Goal: Task Accomplishment & Management: Manage account settings

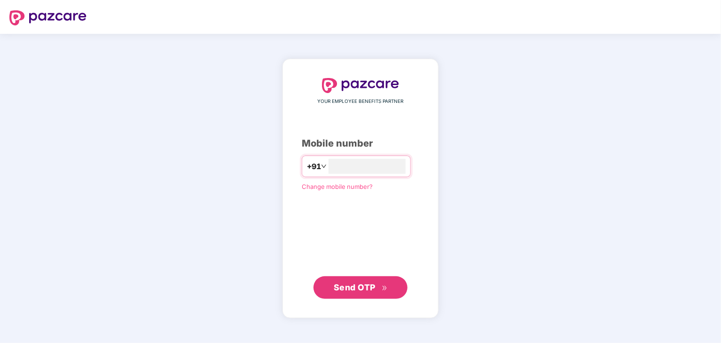
type input "**********"
click at [357, 288] on span "Send OTP" at bounding box center [355, 287] width 42 height 10
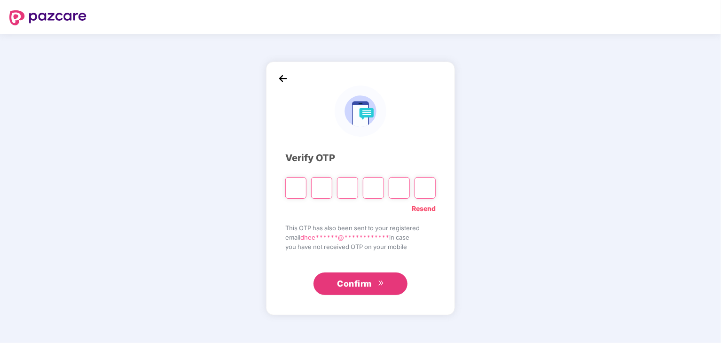
type input "*"
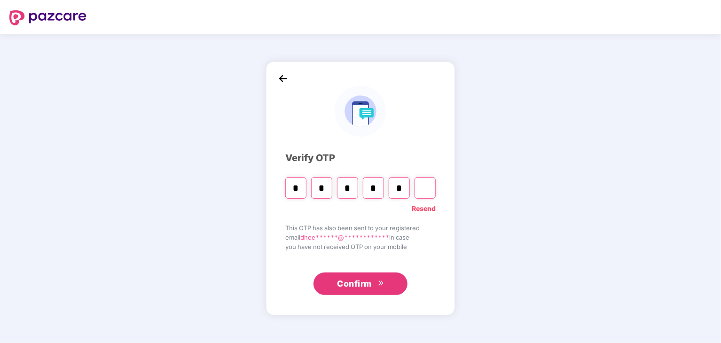
type input "*"
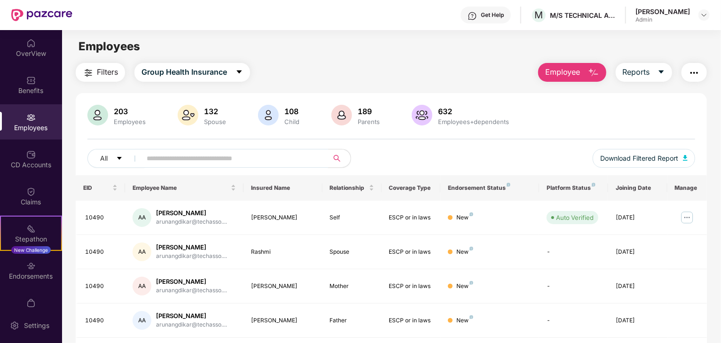
click at [190, 156] on input "text" at bounding box center [231, 158] width 169 height 14
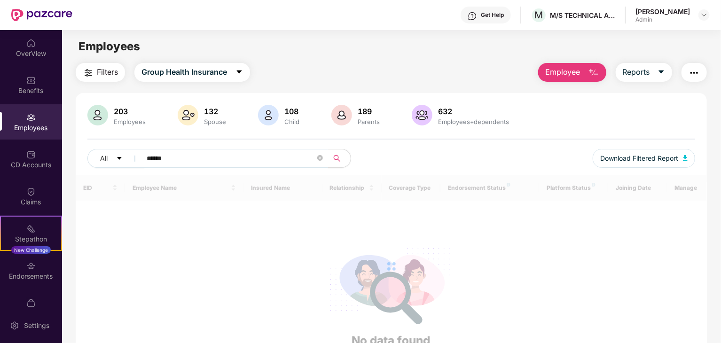
type input "******"
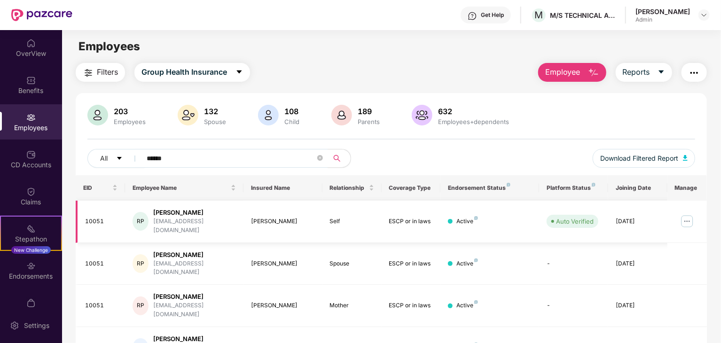
click at [217, 215] on div "[PERSON_NAME]" at bounding box center [194, 212] width 83 height 9
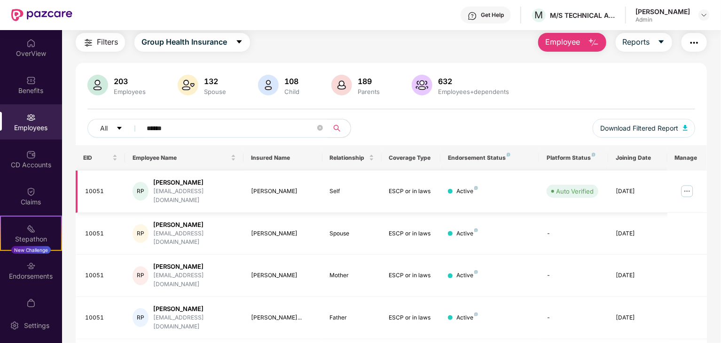
click at [164, 185] on div "[PERSON_NAME]" at bounding box center [194, 182] width 83 height 9
click at [690, 184] on img at bounding box center [686, 191] width 15 height 15
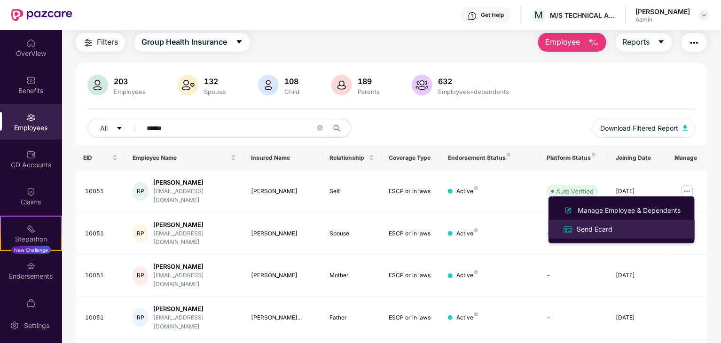
click at [605, 232] on div "Send Ecard" at bounding box center [594, 229] width 39 height 10
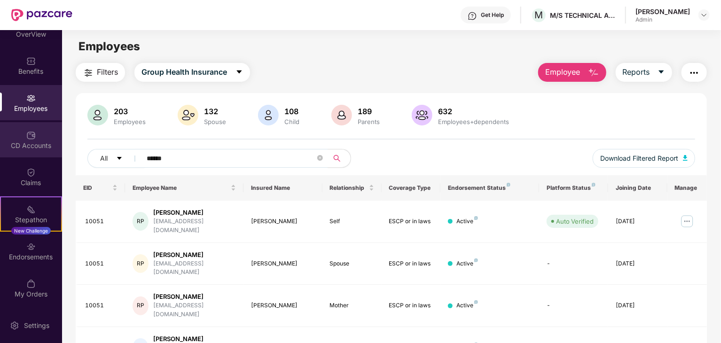
scroll to position [0, 0]
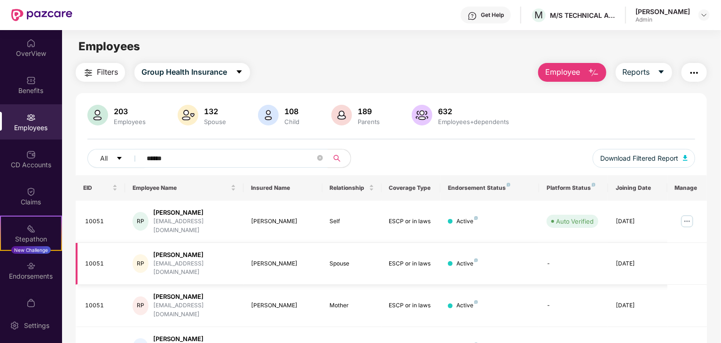
click at [669, 247] on td at bounding box center [686, 264] width 39 height 42
click at [530, 259] on div "Active" at bounding box center [490, 263] width 84 height 9
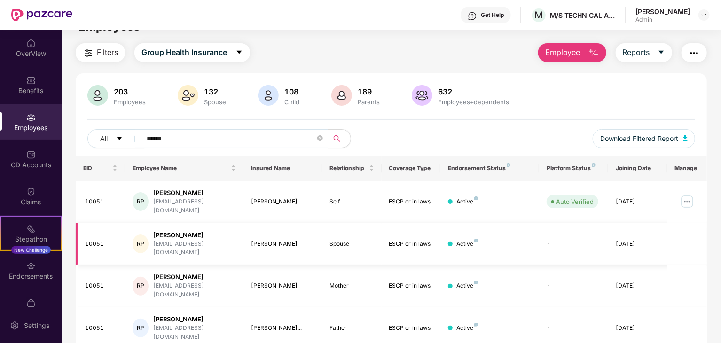
scroll to position [30, 0]
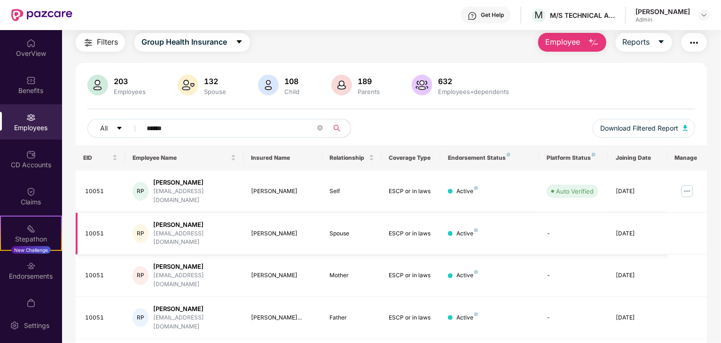
click at [223, 229] on div "[EMAIL_ADDRESS][DOMAIN_NAME]" at bounding box center [194, 238] width 83 height 18
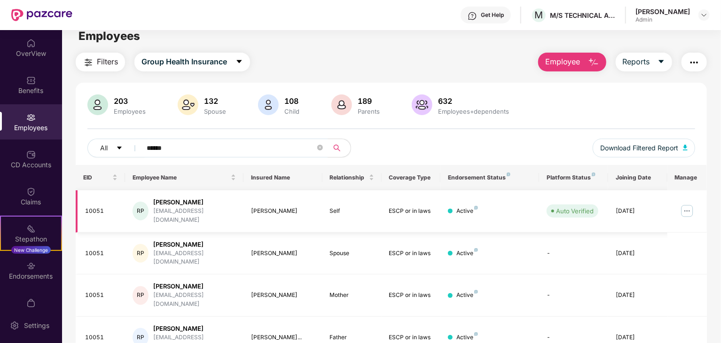
scroll to position [0, 0]
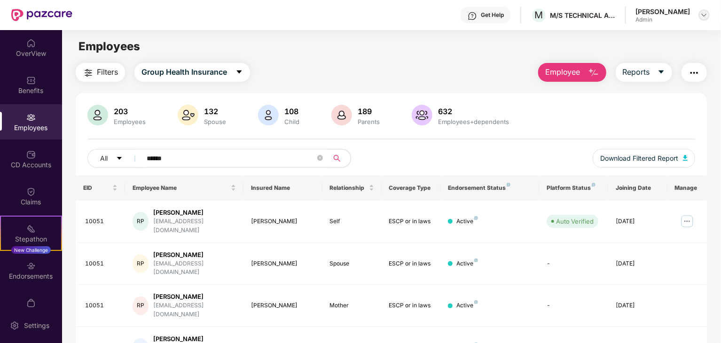
click at [703, 16] on img at bounding box center [704, 15] width 8 height 8
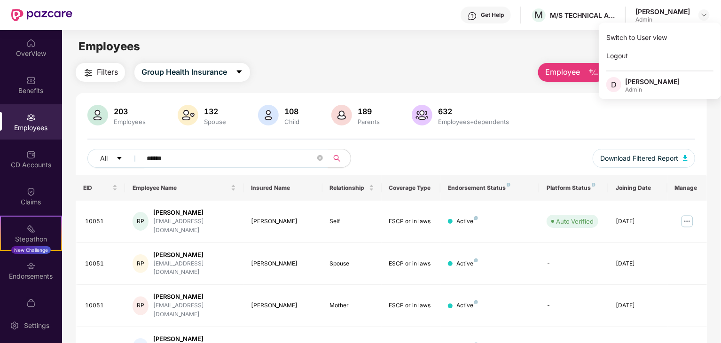
click at [443, 64] on div "Filters Group Health Insurance Employee Reports" at bounding box center [391, 72] width 631 height 19
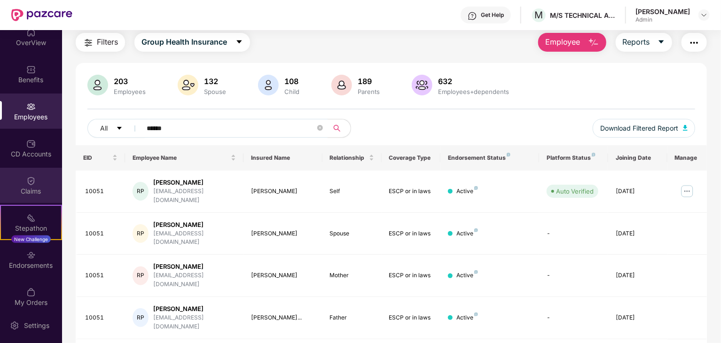
scroll to position [19, 0]
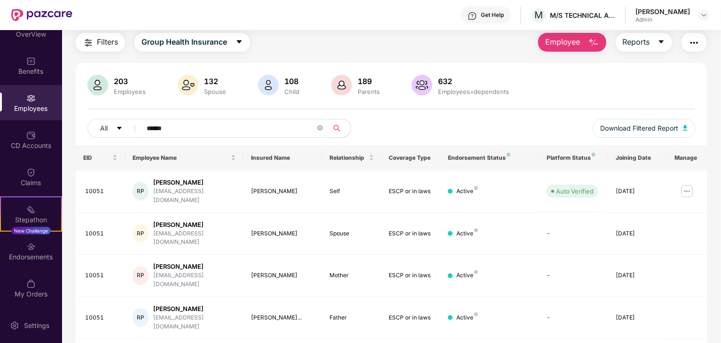
click at [31, 97] on img at bounding box center [30, 97] width 9 height 9
click at [101, 187] on div "10051" at bounding box center [101, 191] width 32 height 9
drag, startPoint x: 129, startPoint y: 186, endPoint x: 167, endPoint y: 187, distance: 38.1
click at [132, 186] on td "RP [PERSON_NAME] [EMAIL_ADDRESS][DOMAIN_NAME]" at bounding box center [184, 192] width 118 height 42
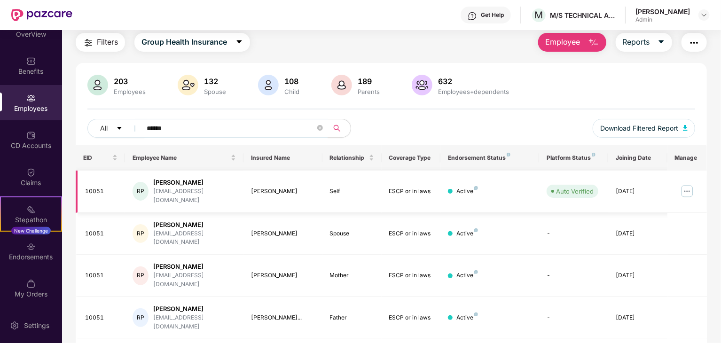
click at [168, 187] on div "[EMAIL_ADDRESS][DOMAIN_NAME]" at bounding box center [194, 196] width 83 height 18
drag, startPoint x: 168, startPoint y: 187, endPoint x: 264, endPoint y: 198, distance: 96.0
click at [169, 187] on div "[EMAIL_ADDRESS][DOMAIN_NAME]" at bounding box center [194, 196] width 83 height 18
click at [462, 187] on div "Active" at bounding box center [467, 191] width 22 height 9
click at [664, 129] on span "Download Filtered Report" at bounding box center [639, 128] width 78 height 10
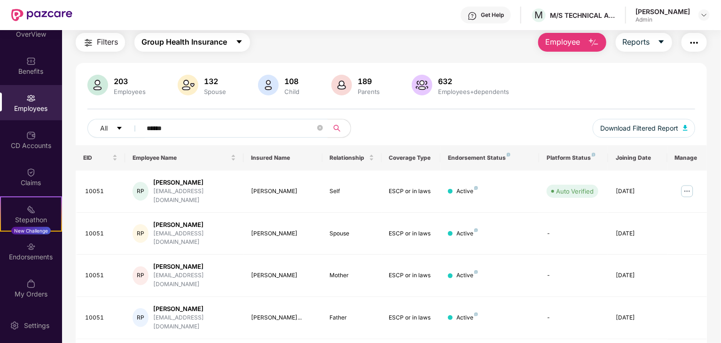
click at [242, 42] on icon "caret-down" at bounding box center [239, 42] width 8 height 8
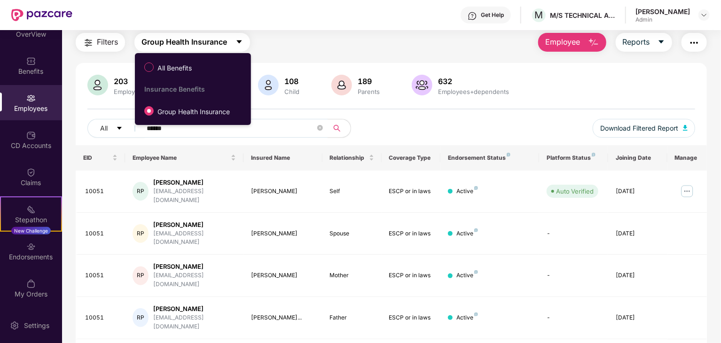
click at [242, 42] on icon "caret-down" at bounding box center [239, 42] width 8 height 8
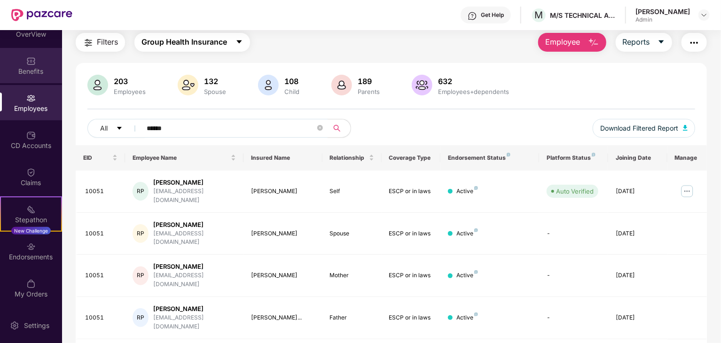
scroll to position [0, 0]
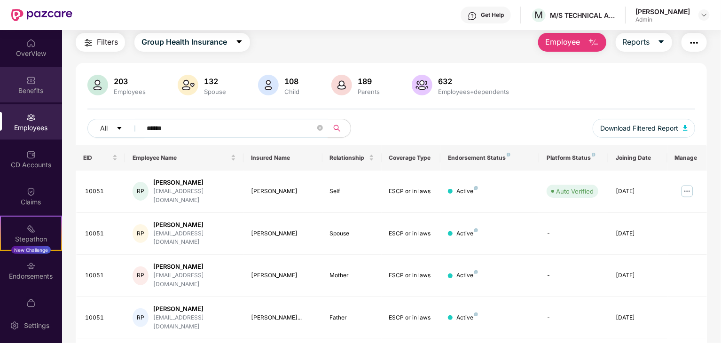
click at [32, 82] on img at bounding box center [30, 80] width 9 height 9
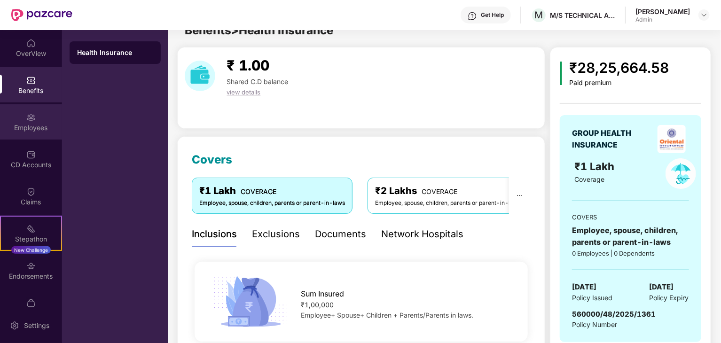
click at [34, 121] on img at bounding box center [30, 117] width 9 height 9
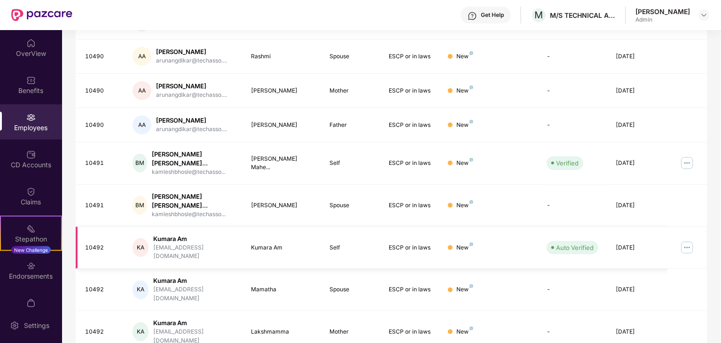
scroll to position [249, 0]
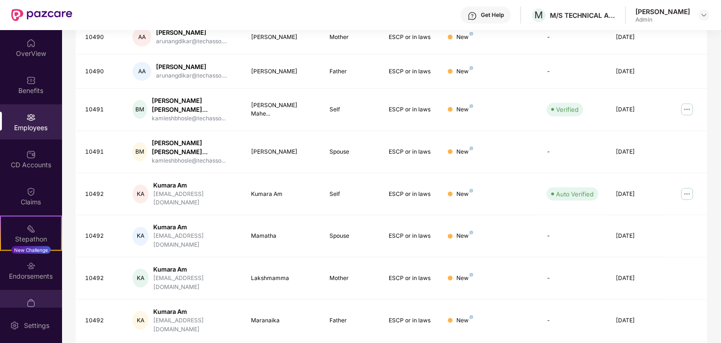
click at [33, 301] on img at bounding box center [30, 302] width 9 height 9
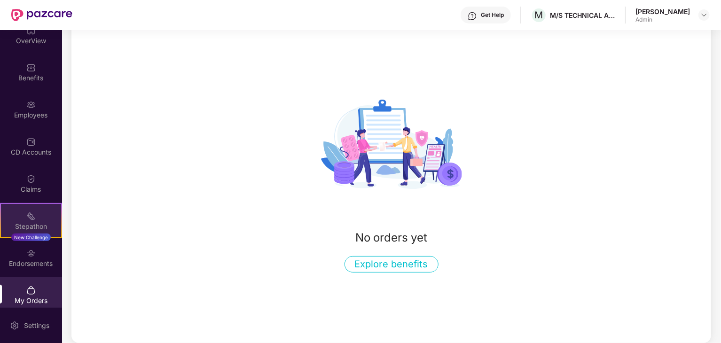
scroll to position [19, 0]
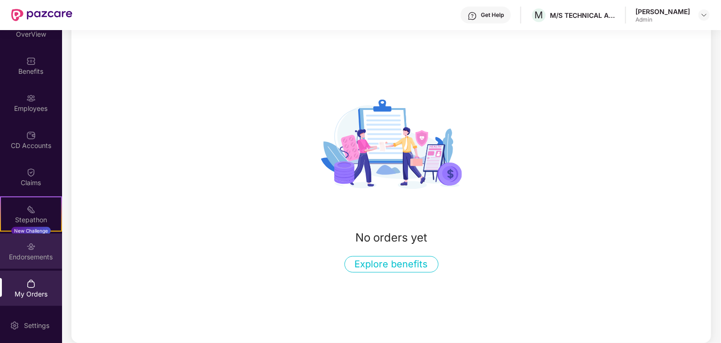
click at [38, 248] on div "Endorsements" at bounding box center [31, 250] width 62 height 35
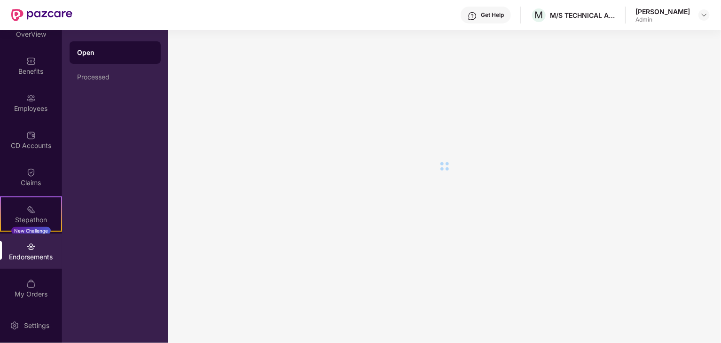
scroll to position [0, 0]
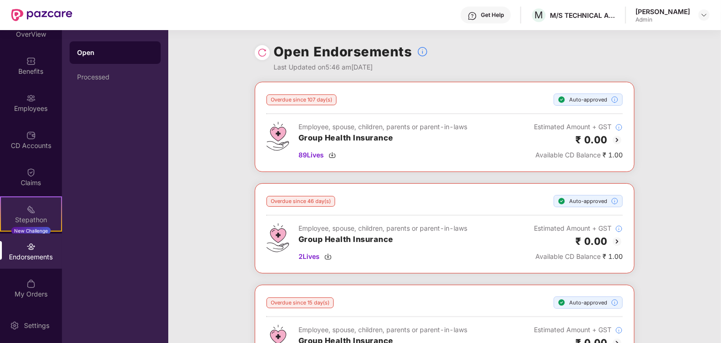
click at [38, 214] on div "Stepathon New Challenge" at bounding box center [31, 213] width 62 height 35
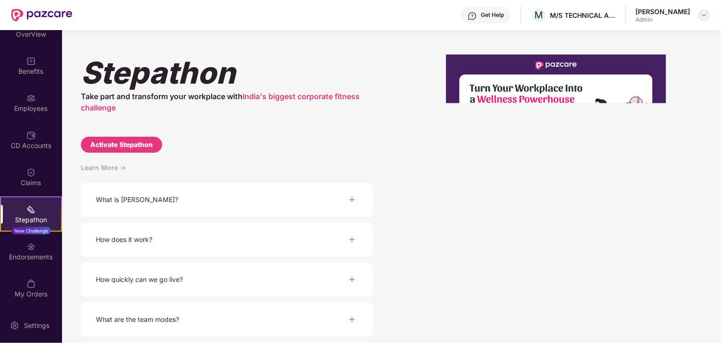
click at [700, 14] on img at bounding box center [704, 15] width 8 height 8
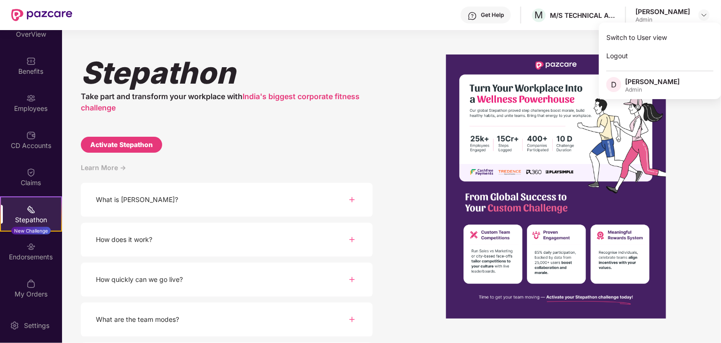
click at [633, 85] on div "[PERSON_NAME]" at bounding box center [652, 81] width 54 height 9
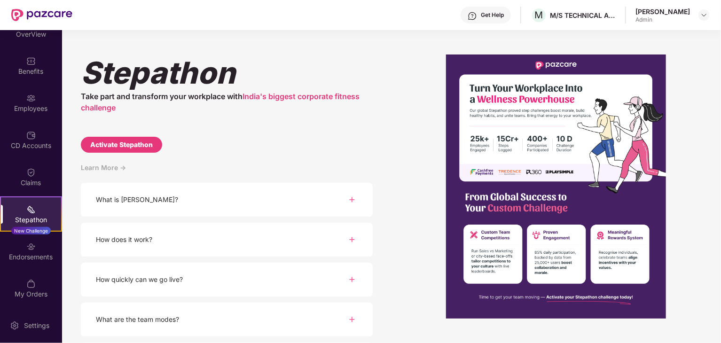
click at [664, 11] on div "[PERSON_NAME]" at bounding box center [662, 11] width 54 height 9
click at [707, 13] on img at bounding box center [704, 15] width 8 height 8
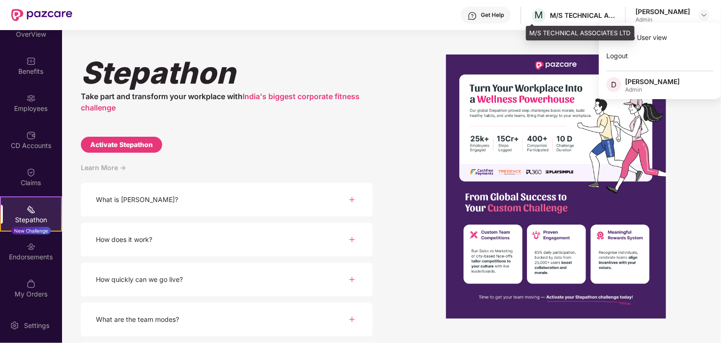
click at [578, 10] on div "M M/S TECHNICAL ASSOCIATES LTD" at bounding box center [572, 15] width 85 height 16
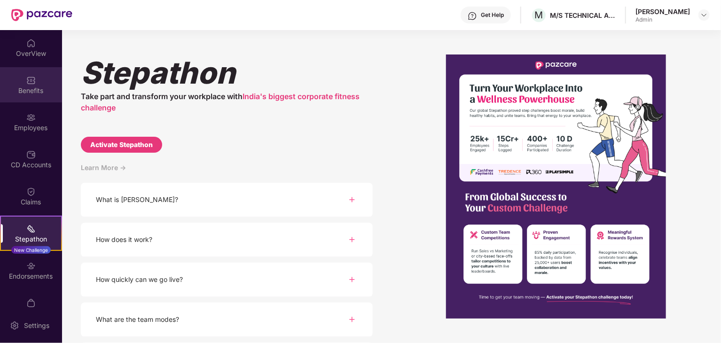
click at [29, 89] on div "Benefits" at bounding box center [31, 90] width 62 height 9
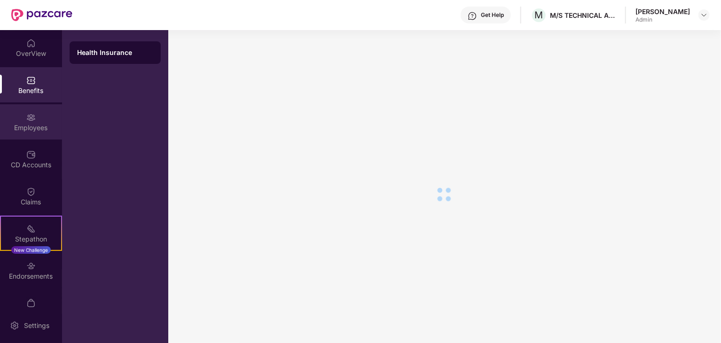
click at [26, 121] on img at bounding box center [30, 117] width 9 height 9
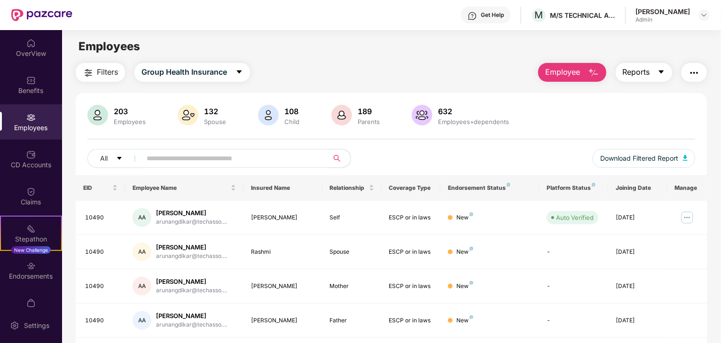
click at [663, 70] on icon "caret-down" at bounding box center [660, 71] width 5 height 3
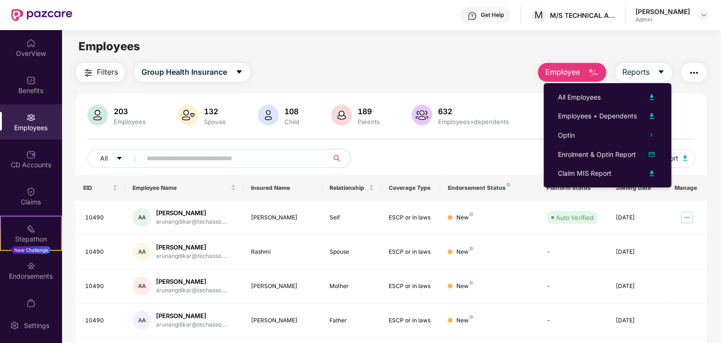
click at [674, 27] on div "Get Help M M/S TECHNICAL ASSOCIATES LTD [PERSON_NAME]" at bounding box center [390, 15] width 637 height 30
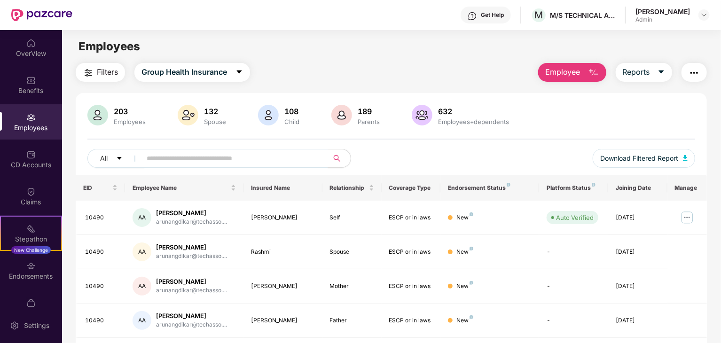
click at [699, 74] on button "button" at bounding box center [693, 72] width 25 height 19
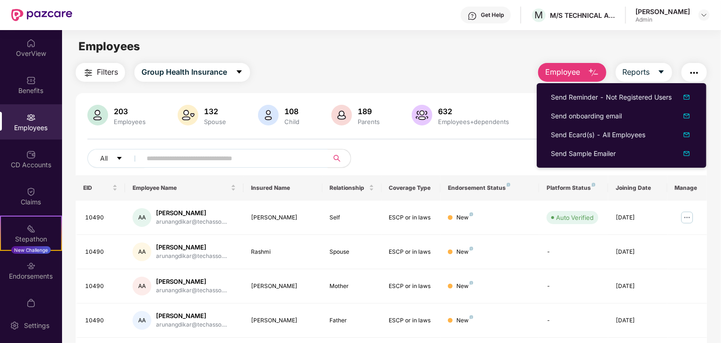
click at [463, 38] on div "Employees" at bounding box center [391, 47] width 658 height 18
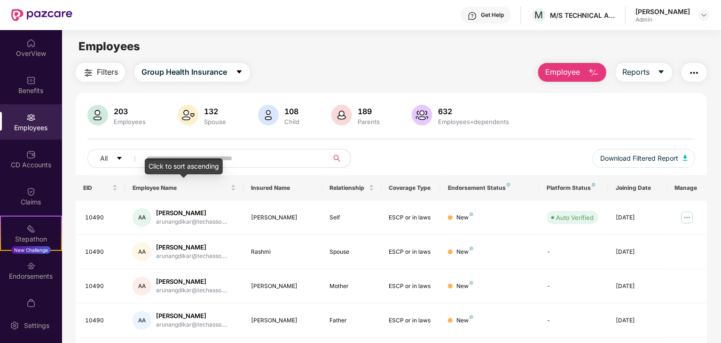
click at [181, 162] on div "Click to sort ascending" at bounding box center [184, 166] width 78 height 16
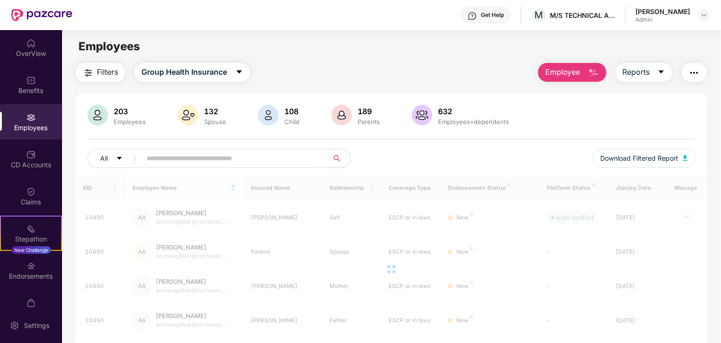
click at [186, 151] on input "text" at bounding box center [231, 158] width 169 height 14
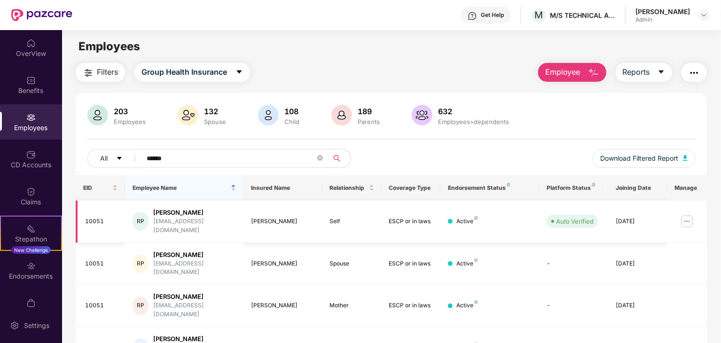
type input "******"
click at [221, 217] on div "[EMAIL_ADDRESS][DOMAIN_NAME]" at bounding box center [194, 226] width 83 height 18
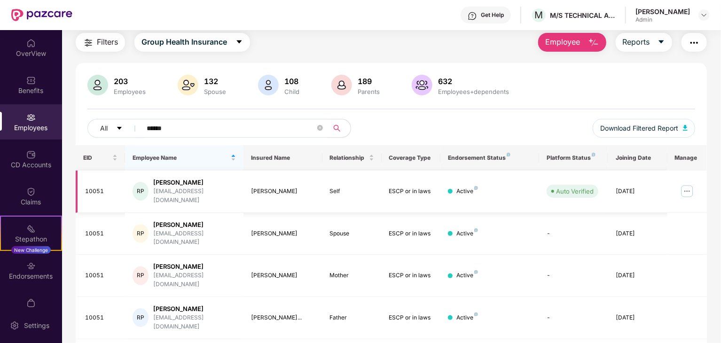
click at [685, 188] on img at bounding box center [686, 191] width 15 height 15
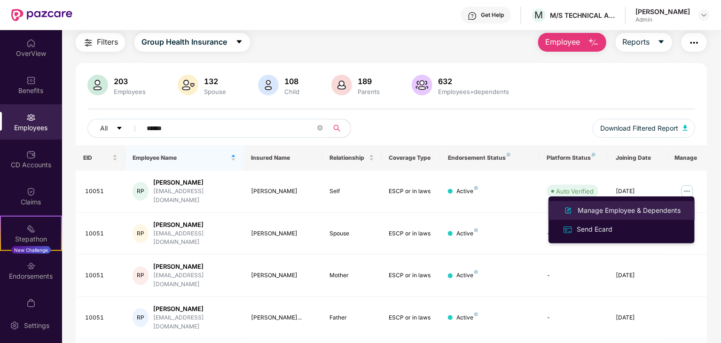
click at [611, 213] on div "Manage Employee & Dependents" at bounding box center [629, 210] width 107 height 10
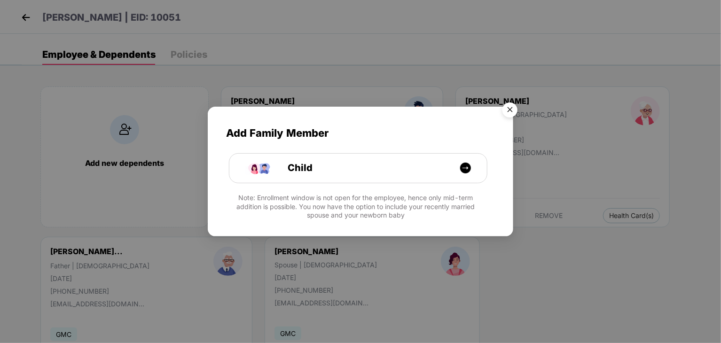
click at [509, 110] on img "Close" at bounding box center [510, 111] width 26 height 26
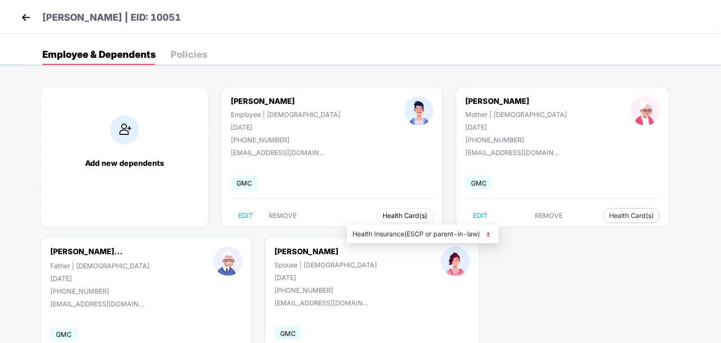
click at [382, 216] on span "Health Card(s)" at bounding box center [404, 215] width 45 height 5
click at [370, 234] on span "Health Insurance(ESCP or parent-in-law)" at bounding box center [422, 234] width 140 height 10
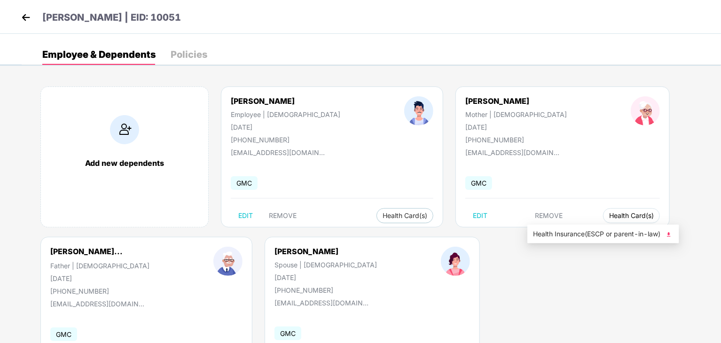
click at [609, 215] on span "Health Card(s)" at bounding box center [631, 215] width 45 height 5
click at [564, 233] on span "Health Insurance(ESCP or parent-in-law)" at bounding box center [603, 234] width 140 height 10
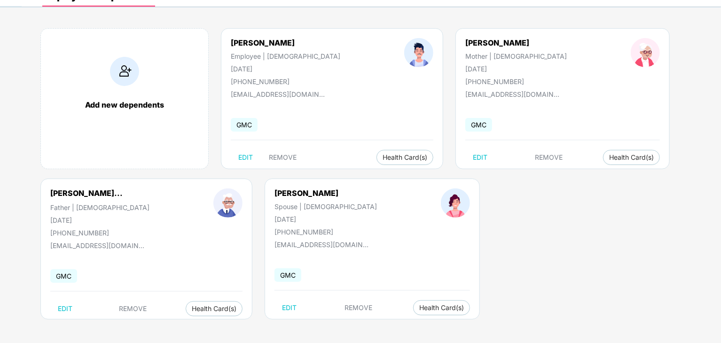
scroll to position [0, 0]
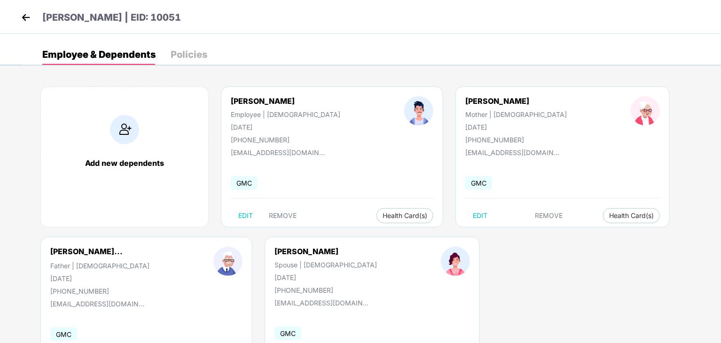
click at [692, 46] on div "Employee & Dependents Policies" at bounding box center [371, 54] width 699 height 21
